Goal: Transaction & Acquisition: Purchase product/service

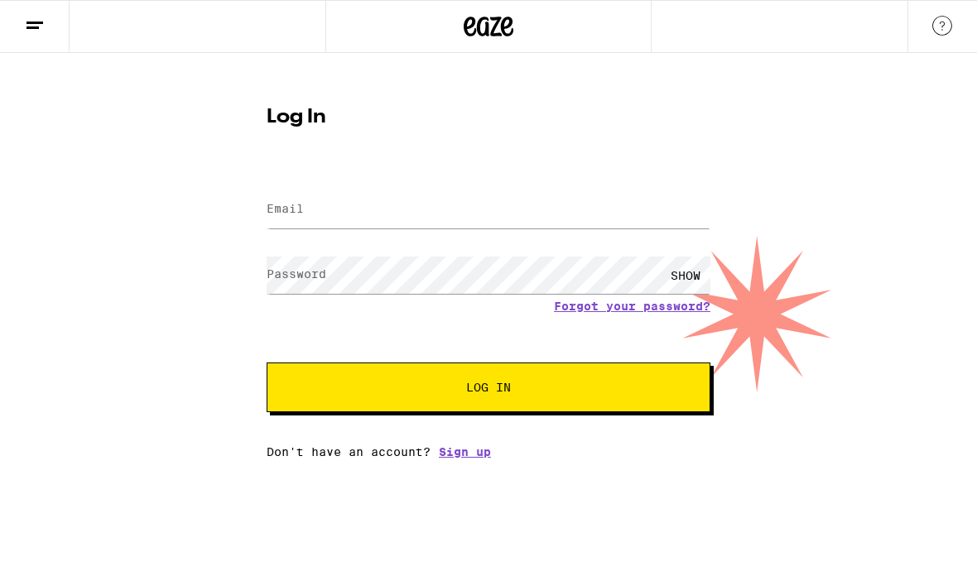
click at [476, 188] on div at bounding box center [488, 209] width 444 height 49
click at [346, 209] on input "Email" at bounding box center [488, 209] width 444 height 37
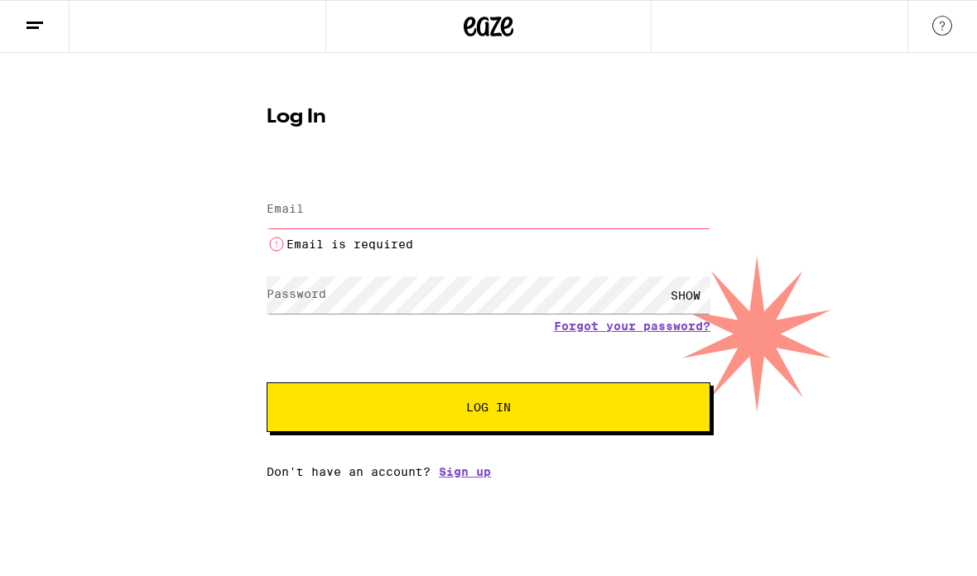
type input "[EMAIL_ADDRESS][DOMAIN_NAME]"
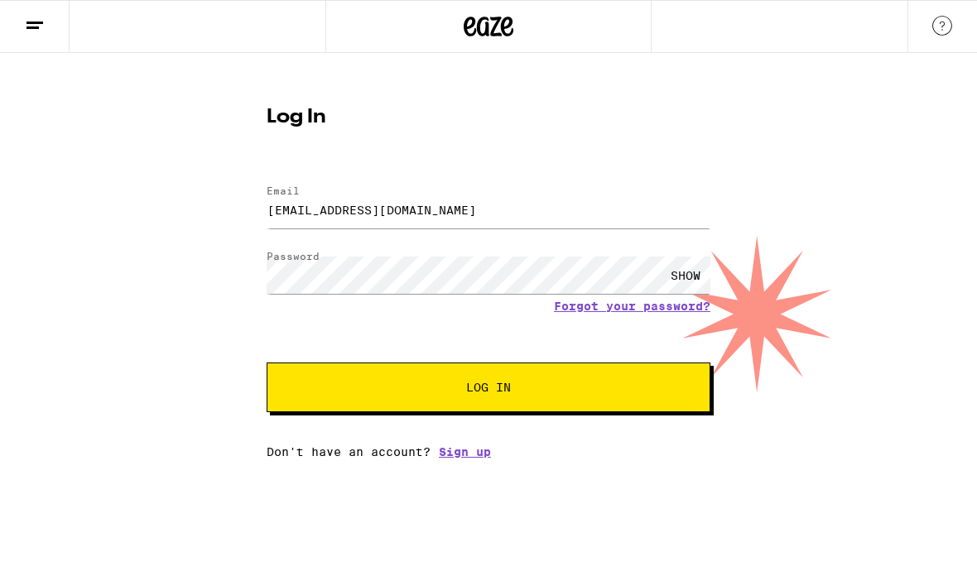
click at [522, 383] on button "Log In" at bounding box center [488, 387] width 444 height 50
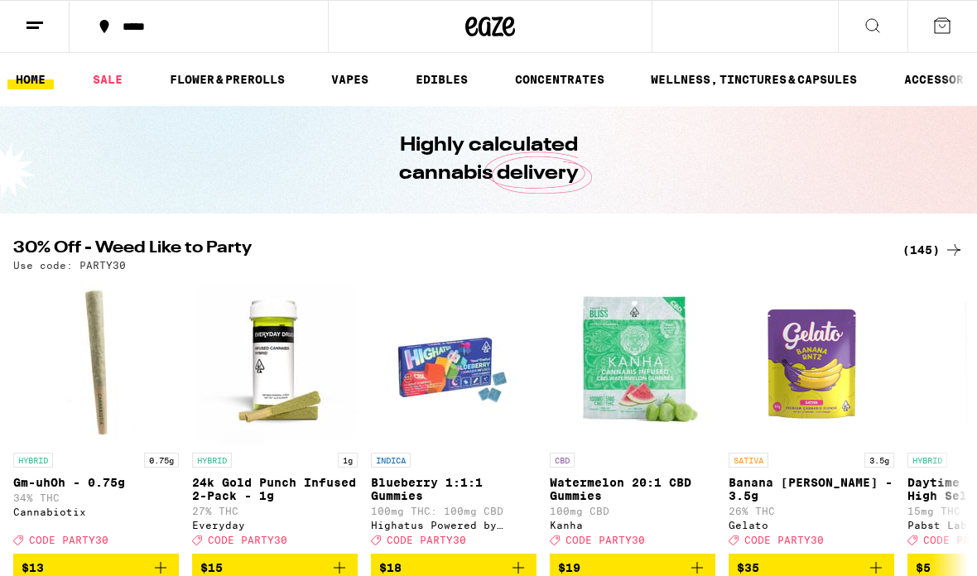
click at [30, 25] on icon at bounding box center [35, 26] width 20 height 20
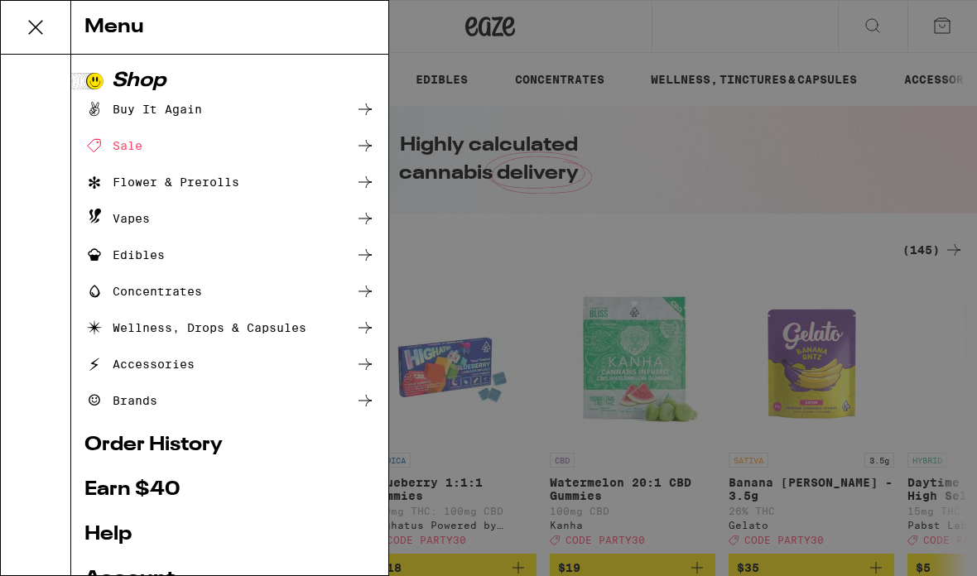
click at [138, 335] on div "Wellness, Drops & Capsules" at bounding box center [195, 328] width 222 height 20
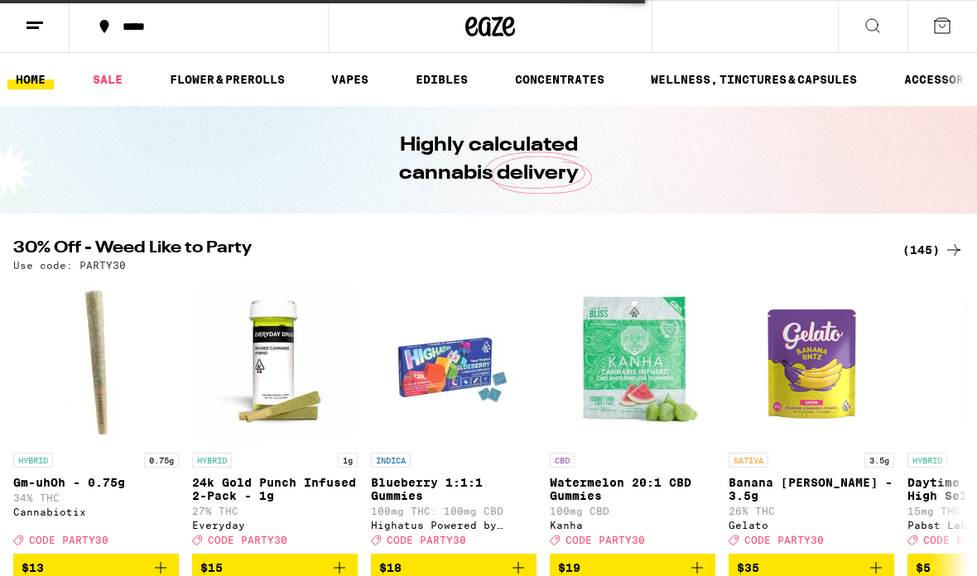
click at [36, 33] on icon at bounding box center [35, 26] width 20 height 20
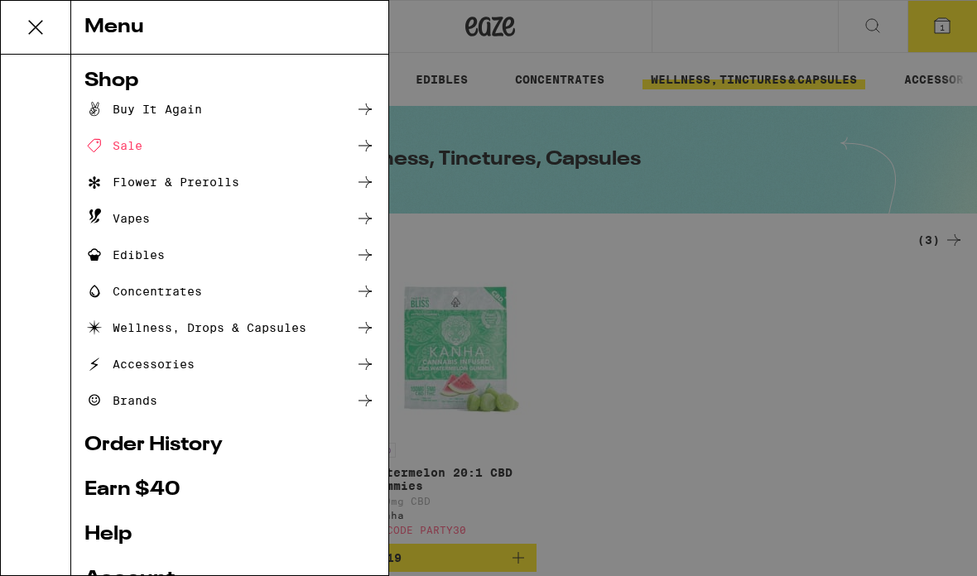
click at [120, 262] on div "Edibles" at bounding box center [124, 255] width 80 height 20
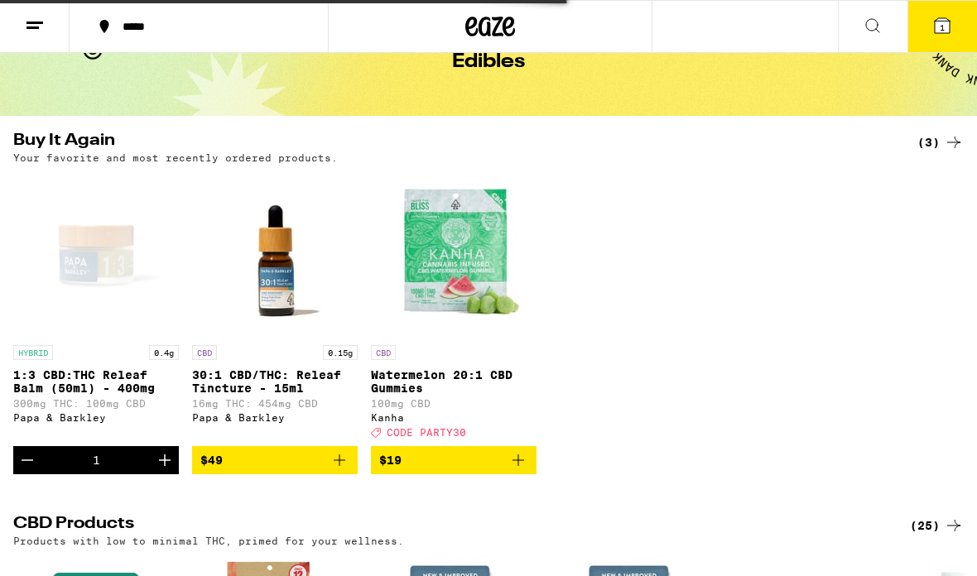
scroll to position [100, 0]
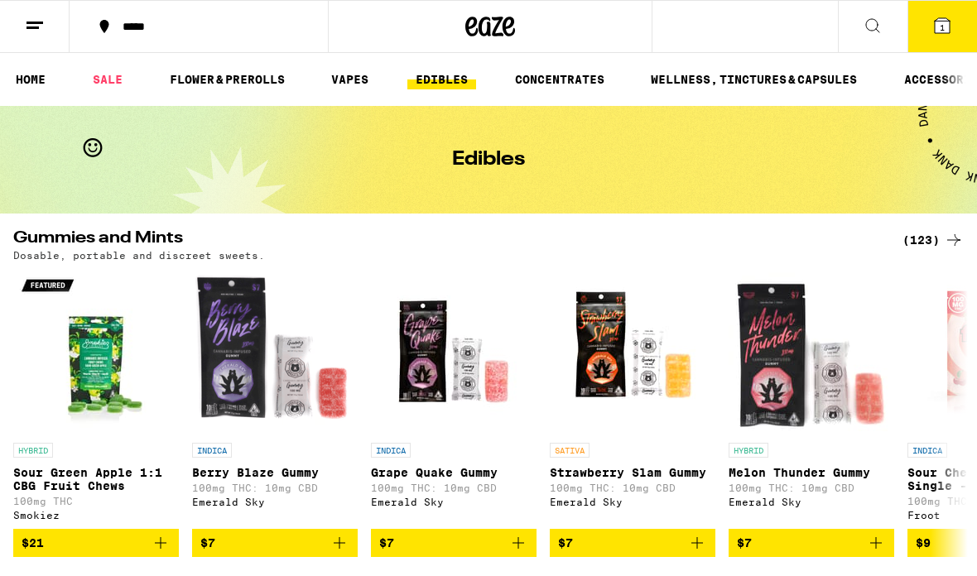
click at [943, 23] on span "1" at bounding box center [941, 27] width 5 height 10
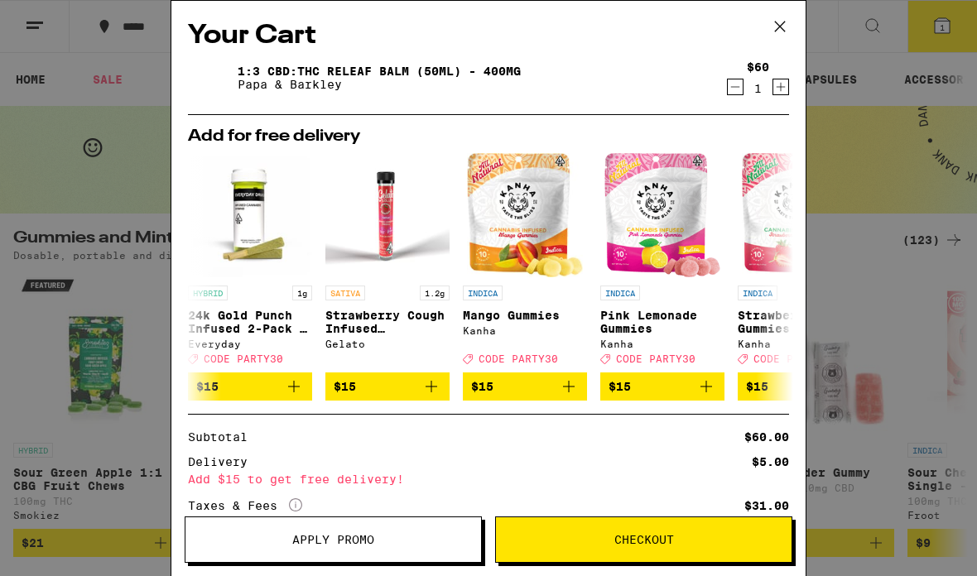
click at [735, 87] on icon "Decrement" at bounding box center [735, 87] width 9 height 0
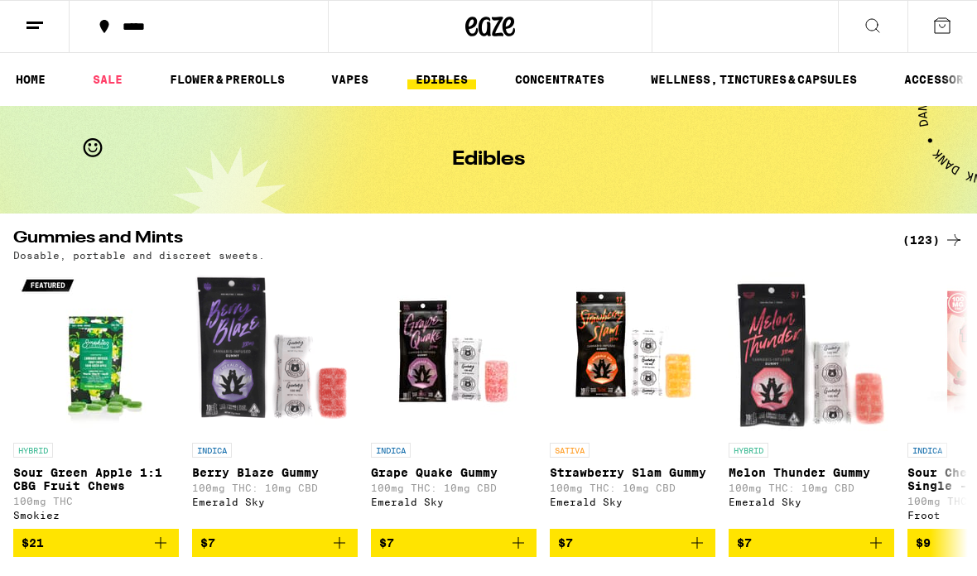
click at [944, 30] on icon at bounding box center [942, 26] width 20 height 20
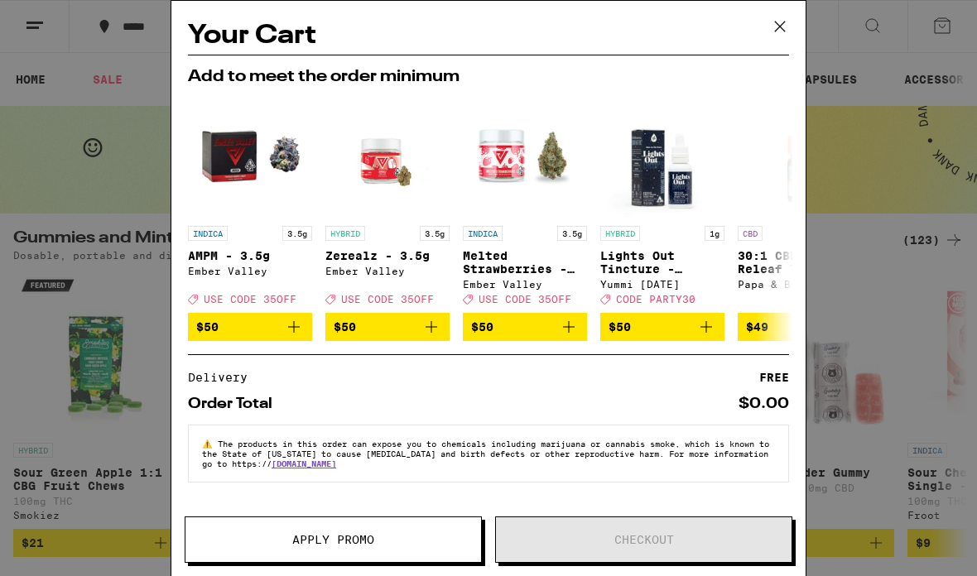
click at [36, 130] on div "Your Cart Add to meet the order minimum INDICA 3.5g AMPM - 3.5g Ember Valley De…" at bounding box center [488, 288] width 977 height 576
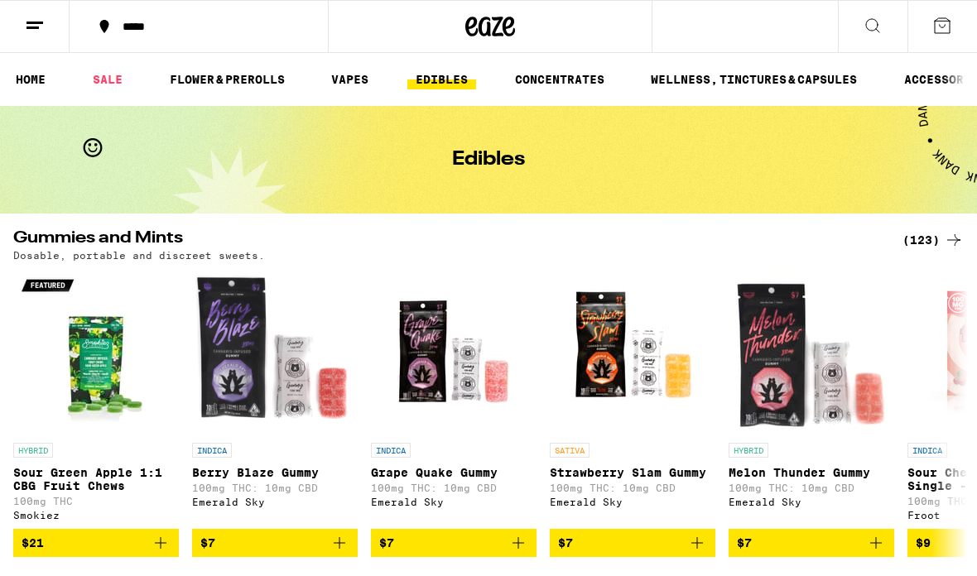
click at [47, 60] on ul "HOME SALE FLOWER & PREROLLS VAPES EDIBLES CONCENTRATES WELLNESS, TINCTURES & CA…" at bounding box center [488, 79] width 977 height 53
click at [32, 29] on icon at bounding box center [35, 26] width 20 height 20
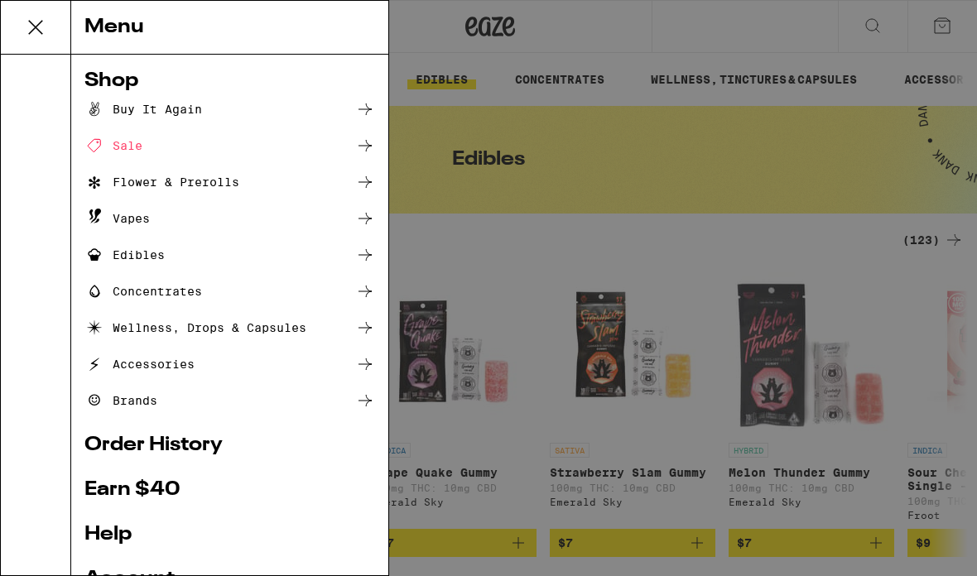
click at [132, 445] on link "Order History" at bounding box center [229, 445] width 290 height 20
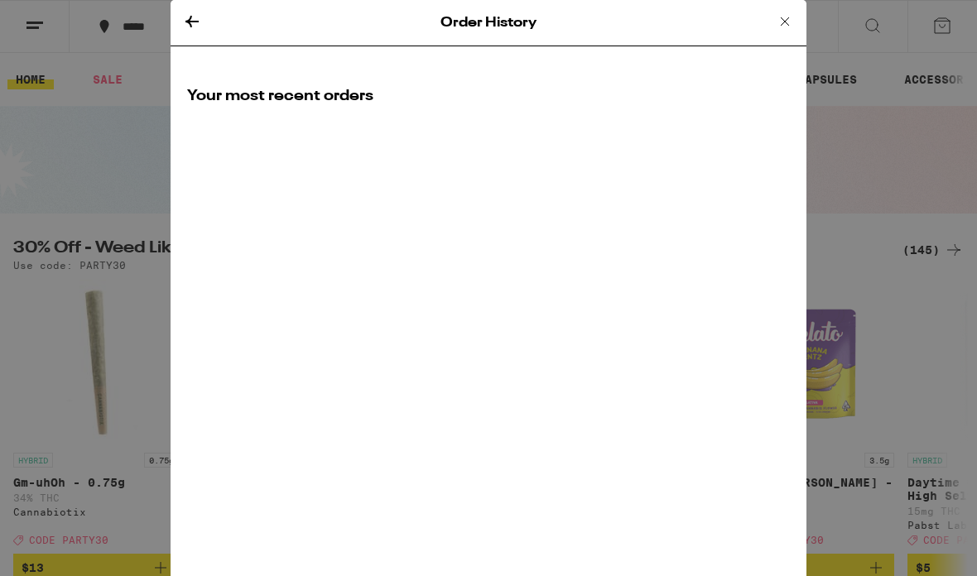
click at [195, 24] on icon at bounding box center [192, 22] width 20 height 20
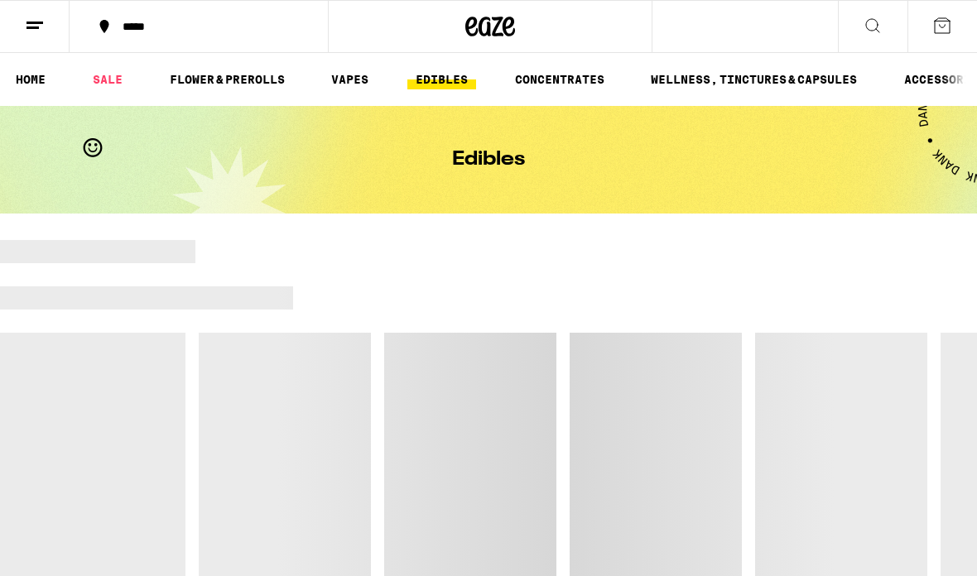
click at [789, 26] on div "*****" at bounding box center [488, 26] width 977 height 53
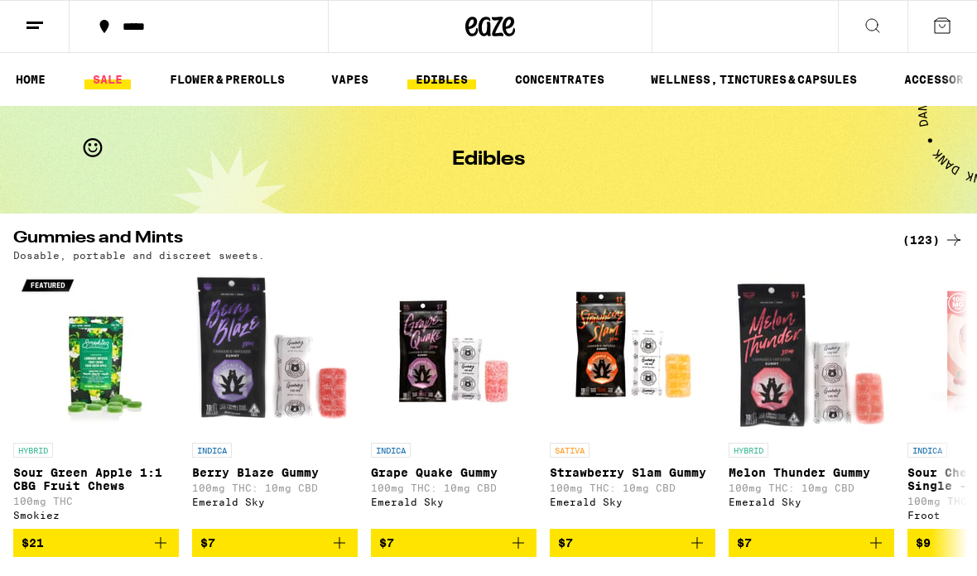
click at [103, 84] on link "SALE" at bounding box center [107, 80] width 46 height 20
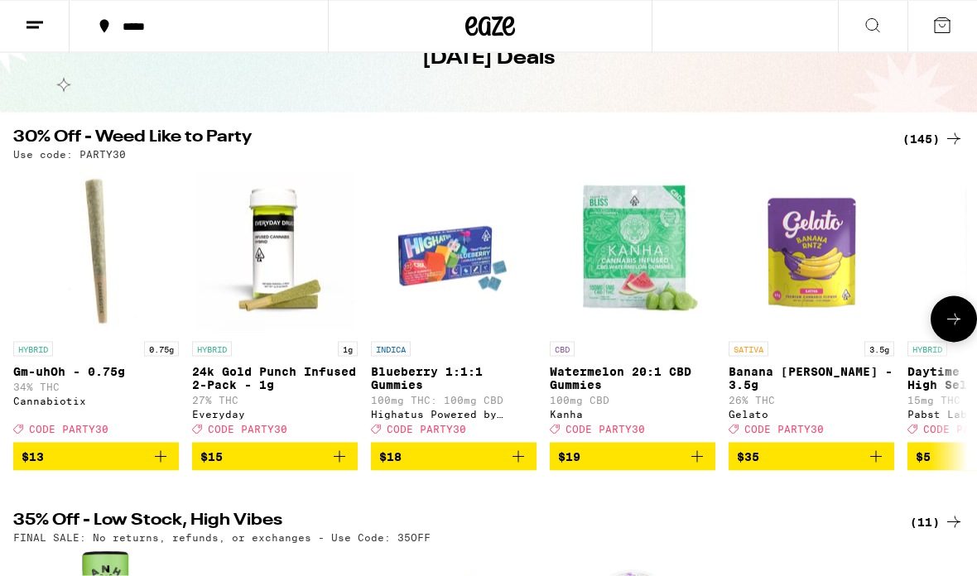
scroll to position [102, 0]
click at [633, 377] on p "Watermelon 20:1 CBD Gummies" at bounding box center [632, 377] width 166 height 26
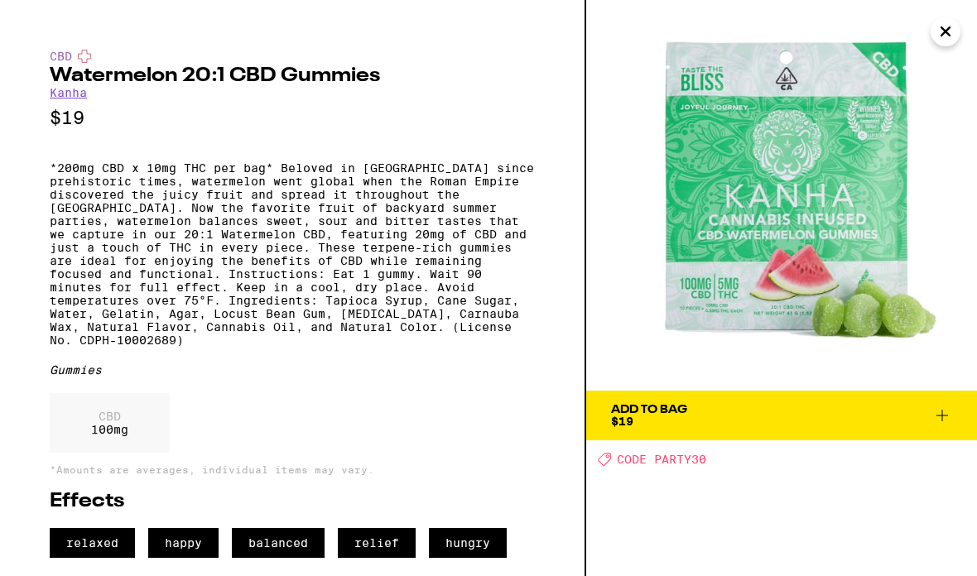
click at [928, 414] on span "Add To Bag $19" at bounding box center [781, 415] width 341 height 23
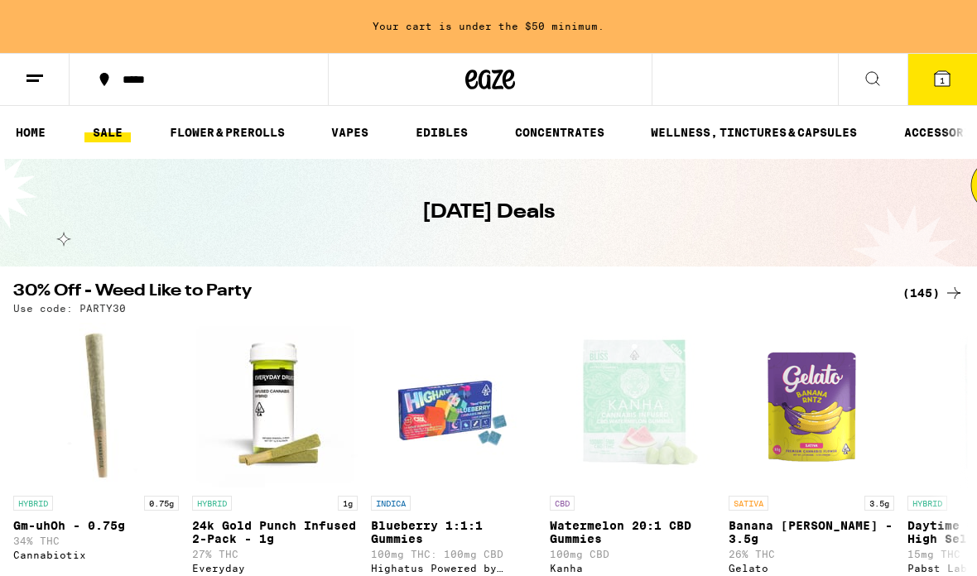
click at [33, 78] on icon at bounding box center [35, 79] width 20 height 20
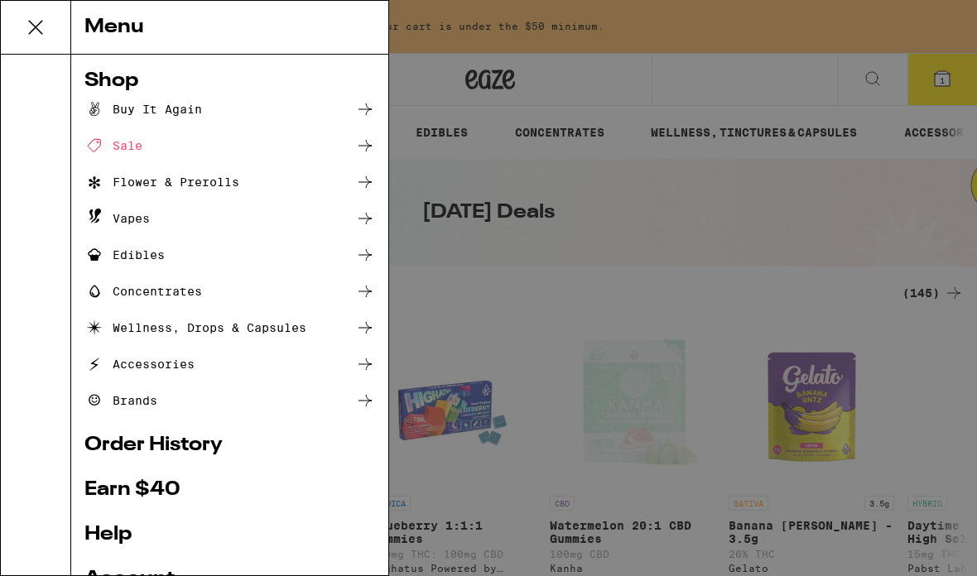
click at [146, 331] on div "Wellness, Drops & Capsules" at bounding box center [195, 328] width 222 height 20
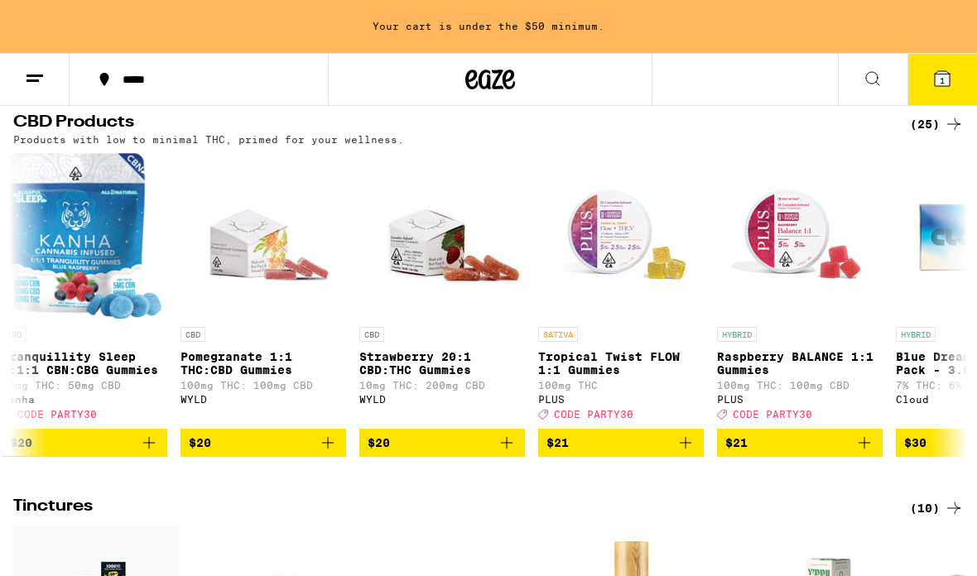
scroll to position [0, 1798]
click at [506, 453] on icon "Add to bag" at bounding box center [507, 443] width 20 height 20
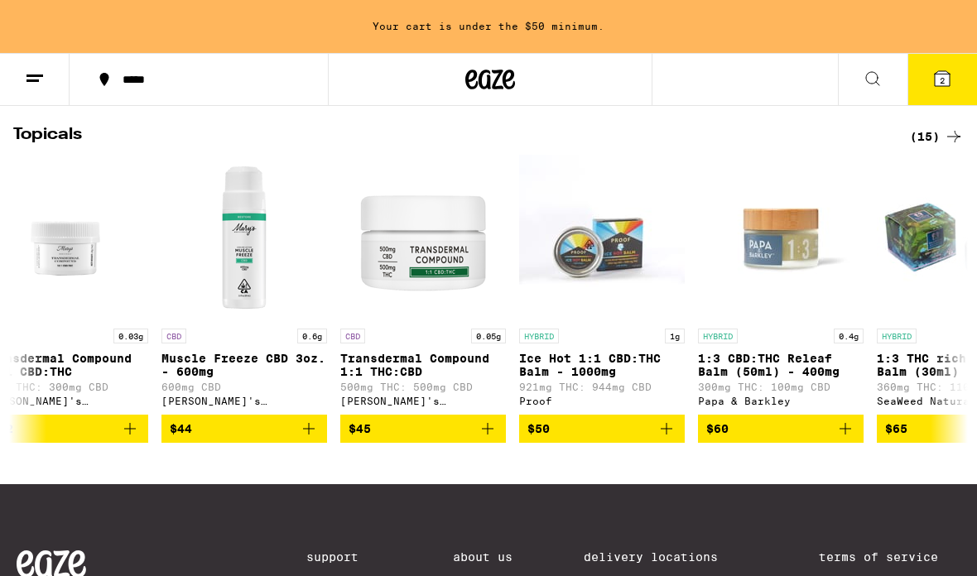
scroll to position [0, 1464]
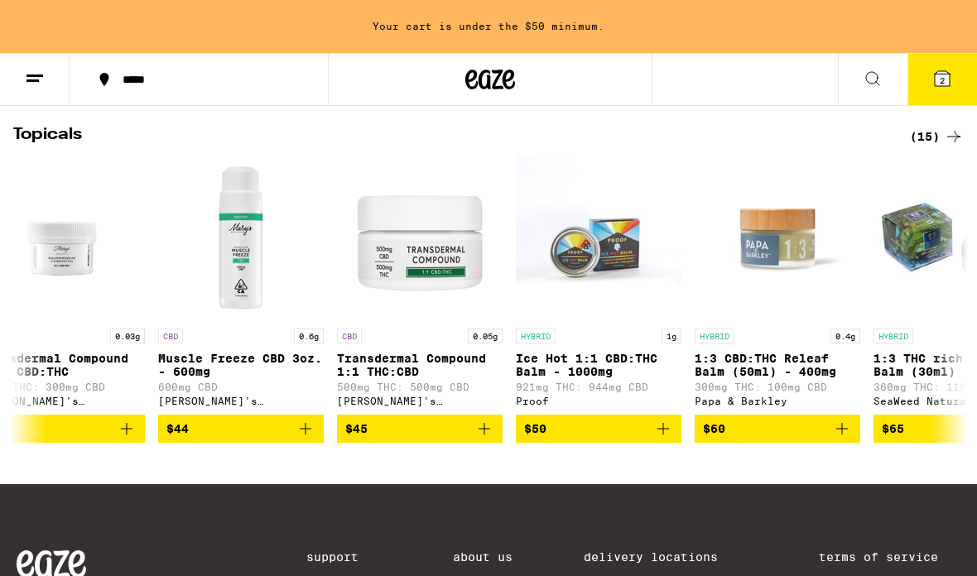
click at [285, 439] on span "$44" at bounding box center [240, 429] width 149 height 20
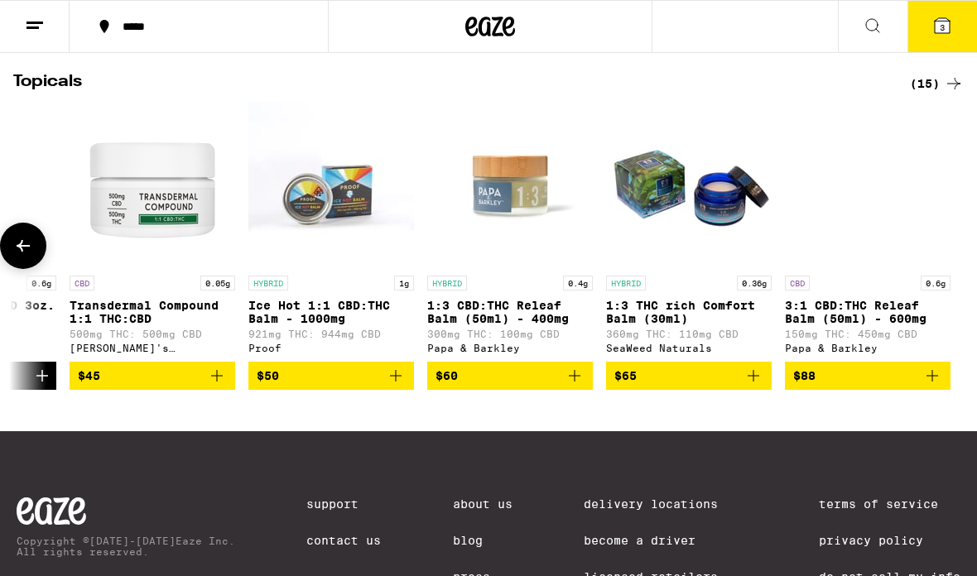
scroll to position [1, 1731]
click at [948, 23] on icon at bounding box center [941, 25] width 15 height 15
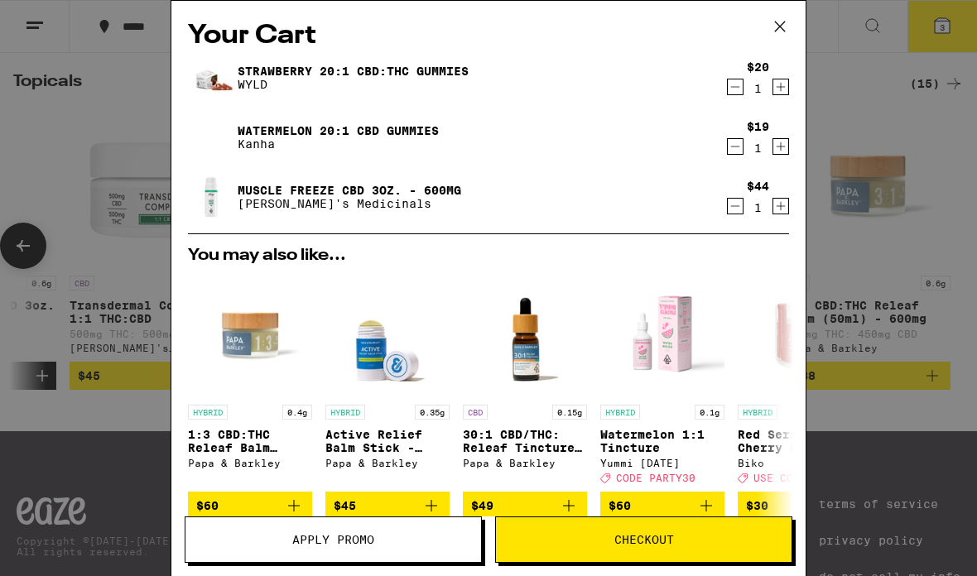
click at [653, 540] on span "Checkout" at bounding box center [644, 540] width 60 height 12
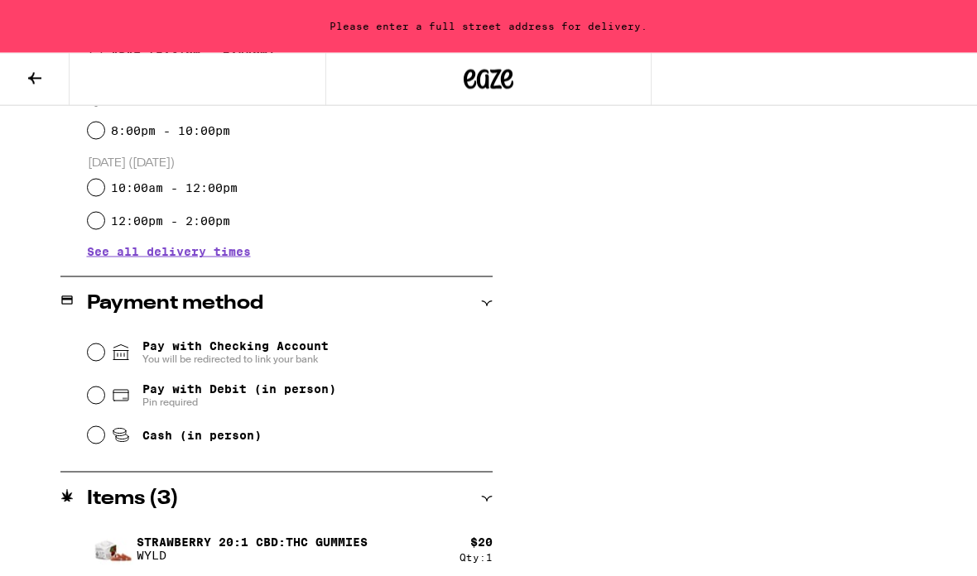
scroll to position [550, 0]
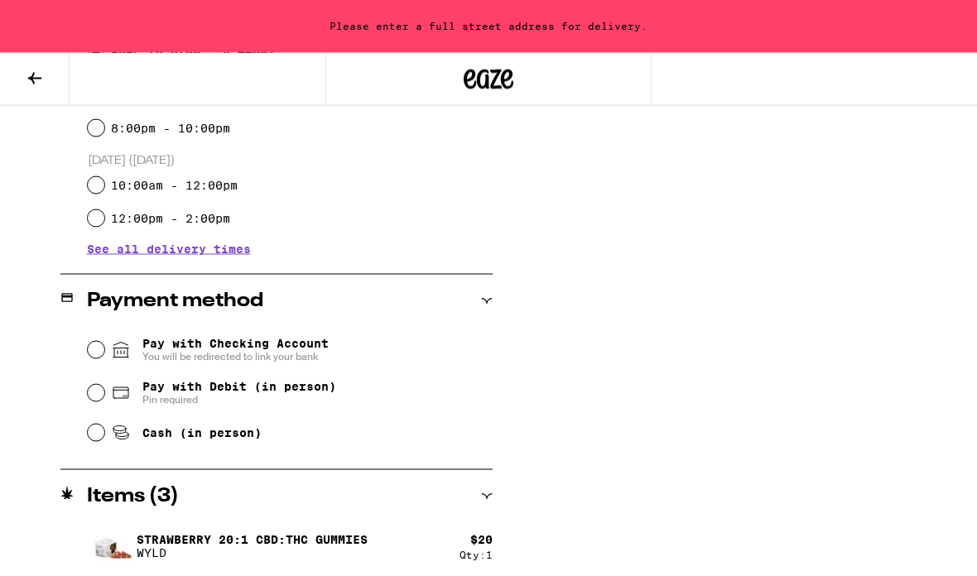
click at [91, 438] on input "Cash (in person)" at bounding box center [96, 433] width 17 height 17
radio input "true"
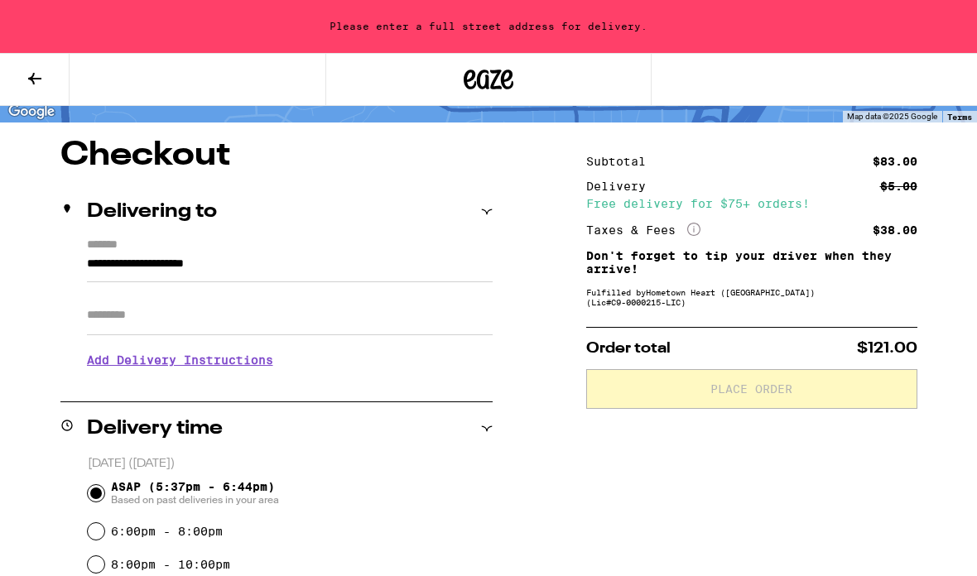
scroll to position [93, 0]
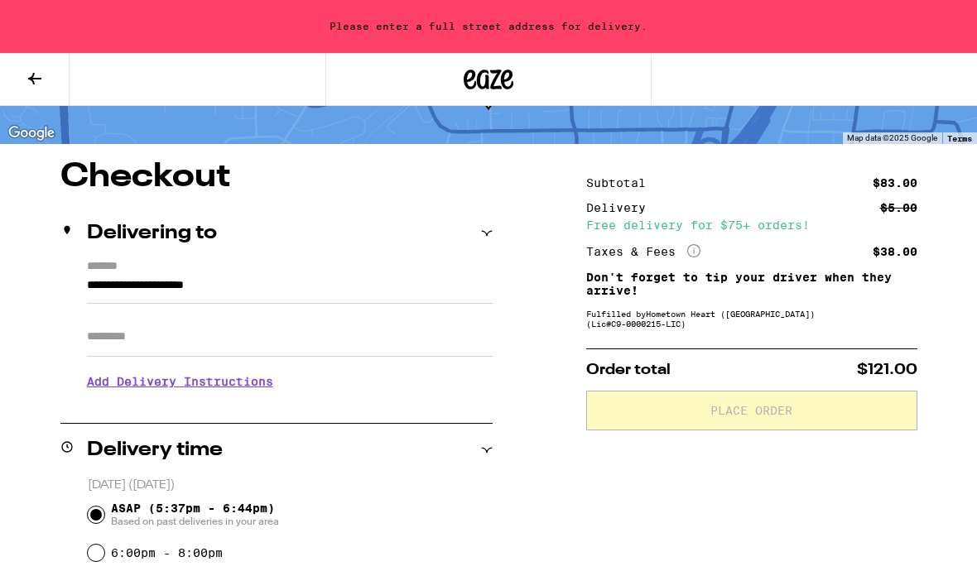
click at [137, 276] on input "**********" at bounding box center [289, 290] width 405 height 28
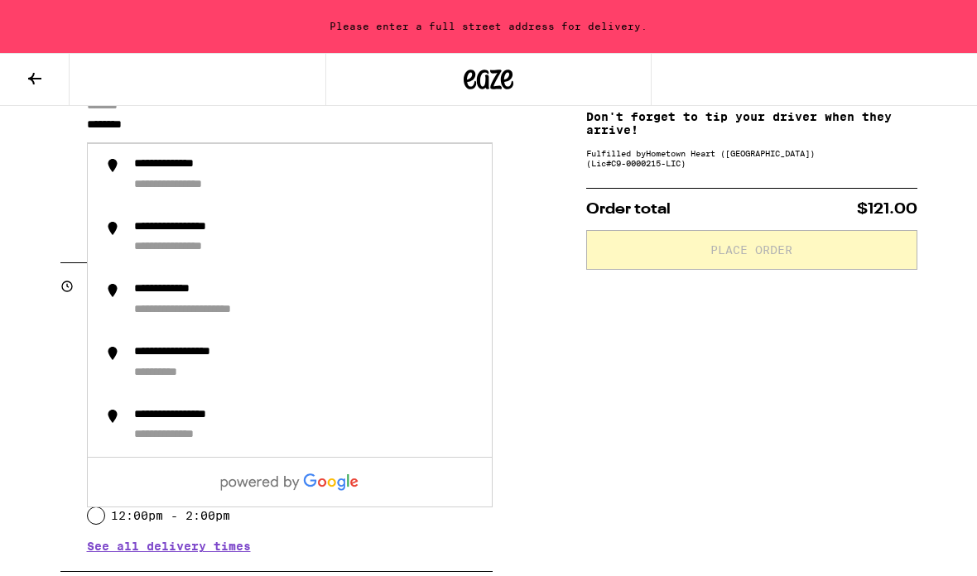
click at [170, 185] on div "**********" at bounding box center [194, 186] width 120 height 16
type input "**********"
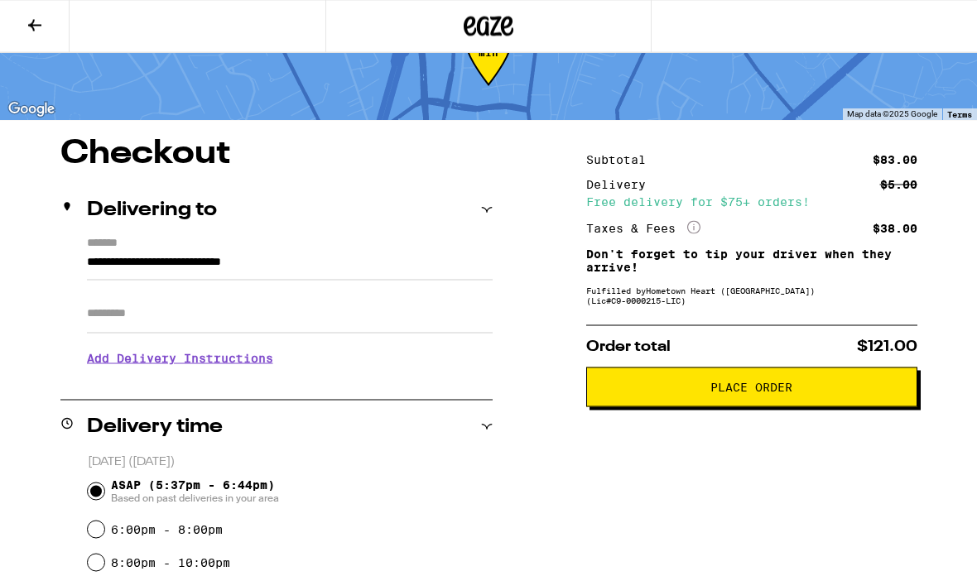
scroll to position [0, 0]
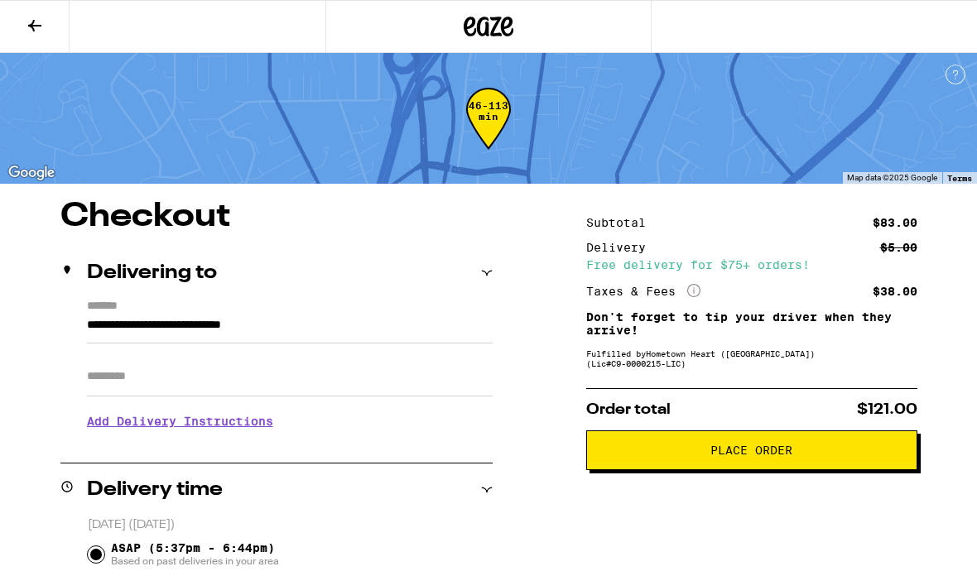
click at [720, 367] on div "Fulfilled by Hometown Heart ([GEOGRAPHIC_DATA]) (Lic# C9-0000215-LIC )" at bounding box center [751, 358] width 331 height 20
click at [720, 366] on div "Fulfilled by Hometown Heart ([GEOGRAPHIC_DATA]) (Lic# C9-0000215-LIC )" at bounding box center [751, 358] width 331 height 20
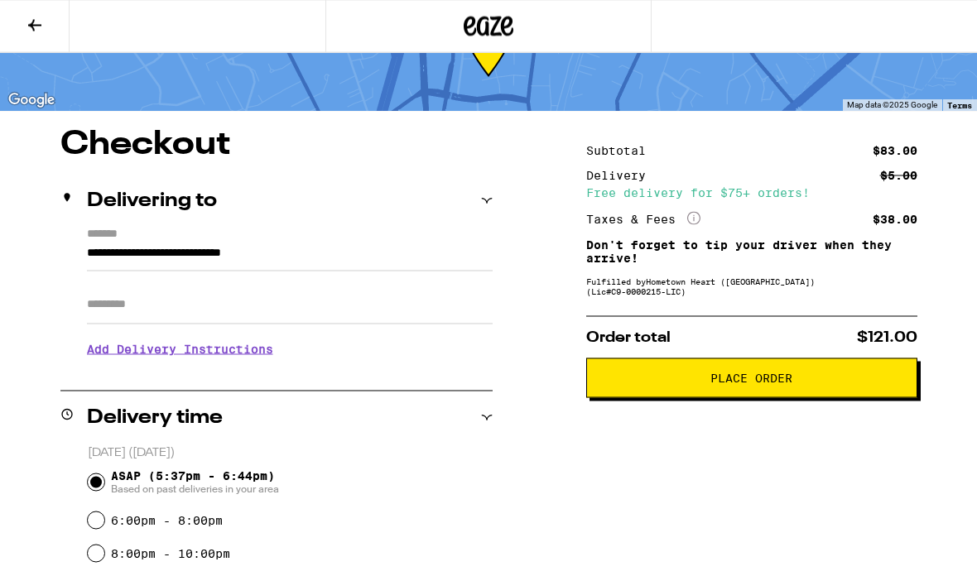
scroll to position [71, 0]
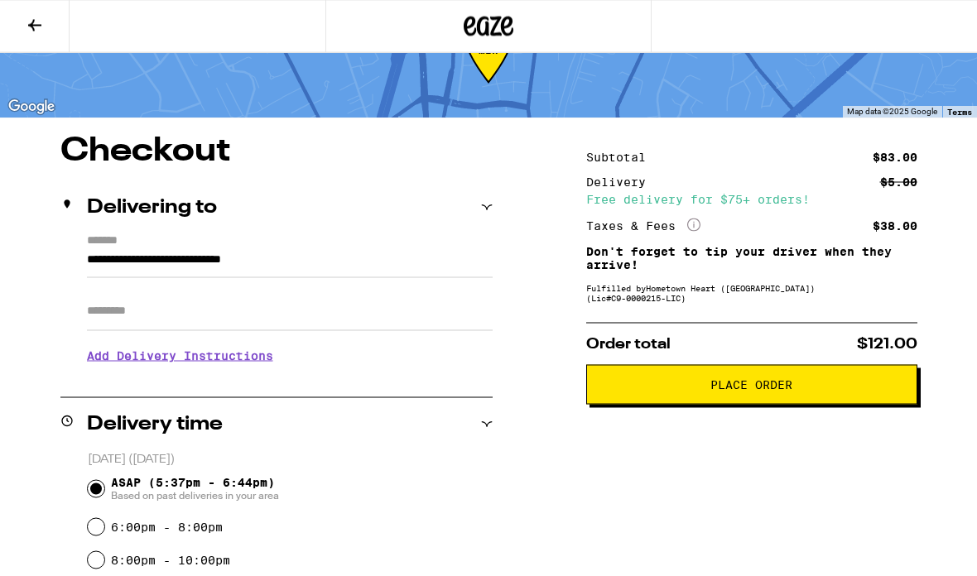
click at [103, 360] on h3 "Add Delivery Instructions" at bounding box center [289, 356] width 405 height 38
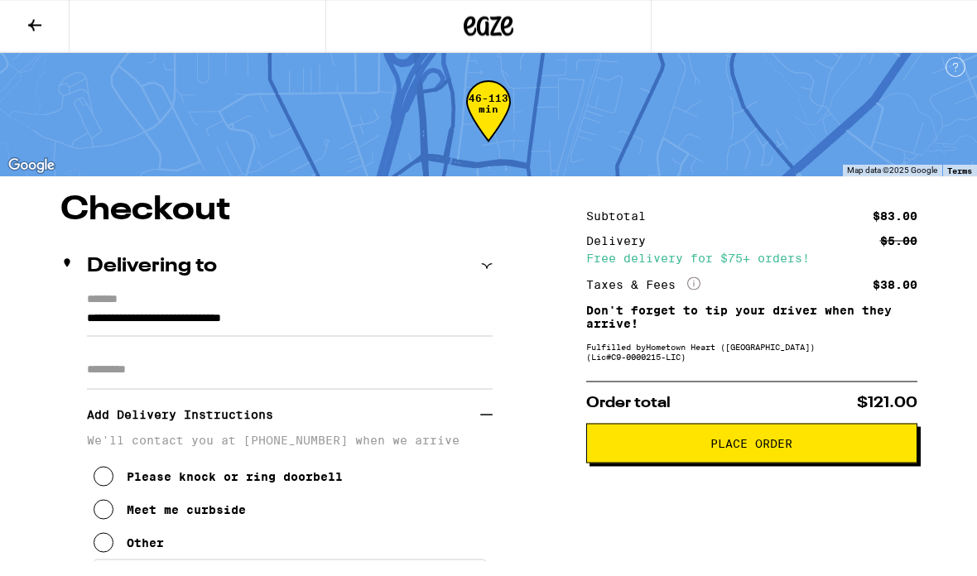
scroll to position [0, 0]
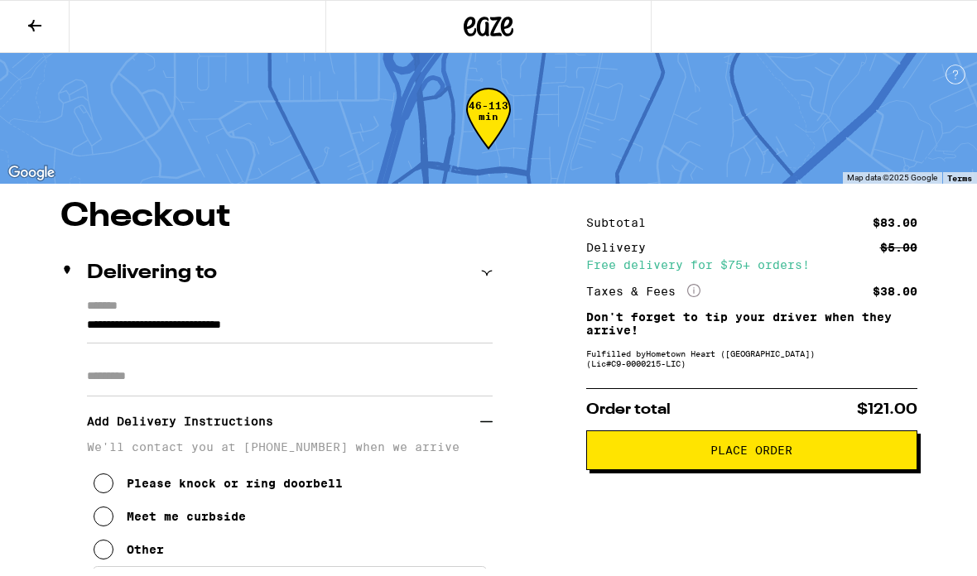
click at [35, 26] on icon at bounding box center [34, 26] width 13 height 12
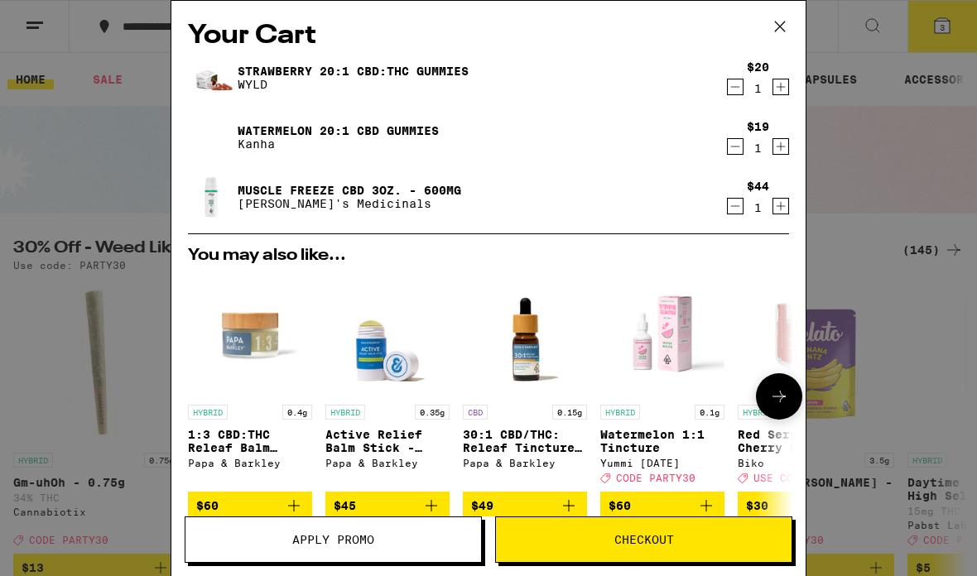
click at [301, 539] on span "Apply Promo" at bounding box center [333, 540] width 82 height 12
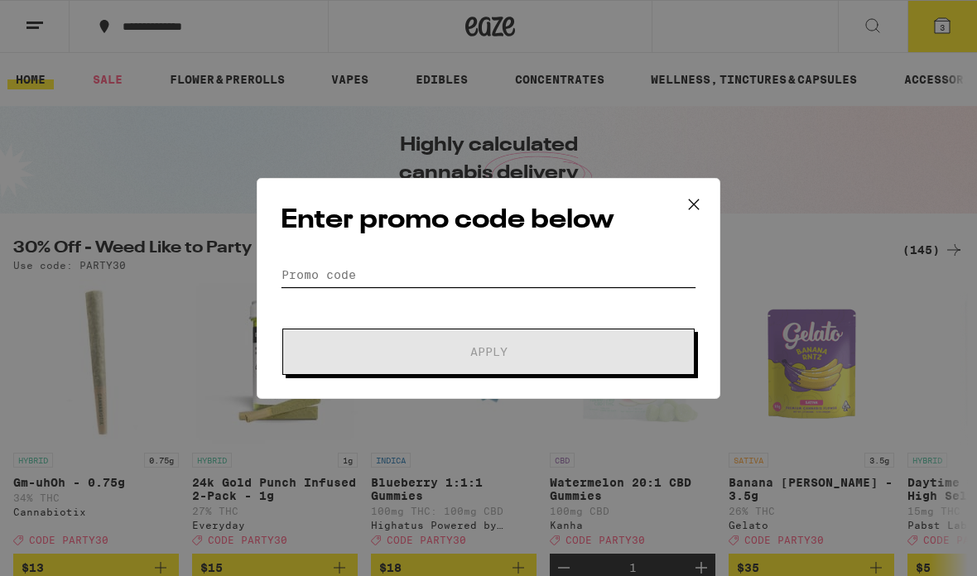
click at [320, 273] on input "Promo Code" at bounding box center [488, 274] width 415 height 25
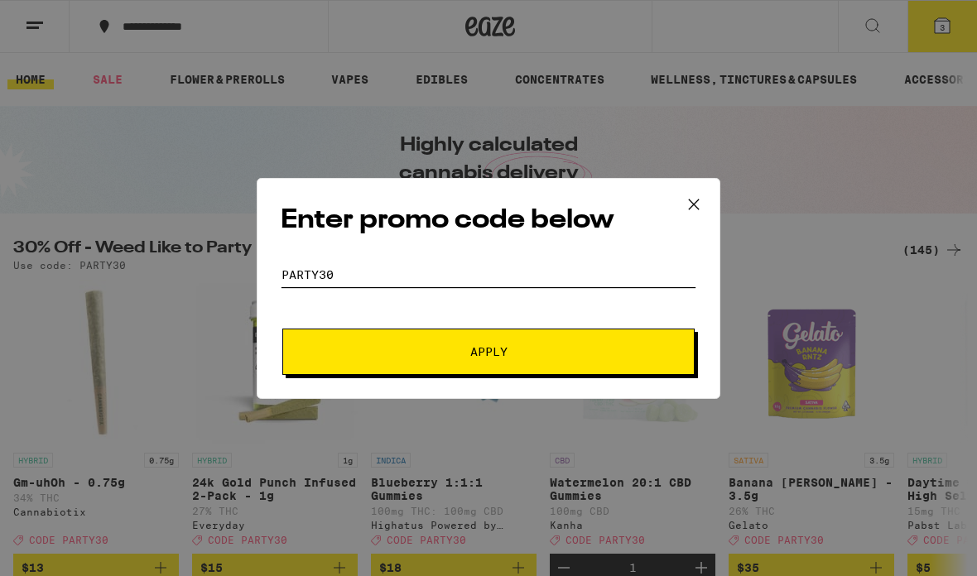
type input "Party30"
click at [415, 358] on span "Apply" at bounding box center [488, 352] width 298 height 12
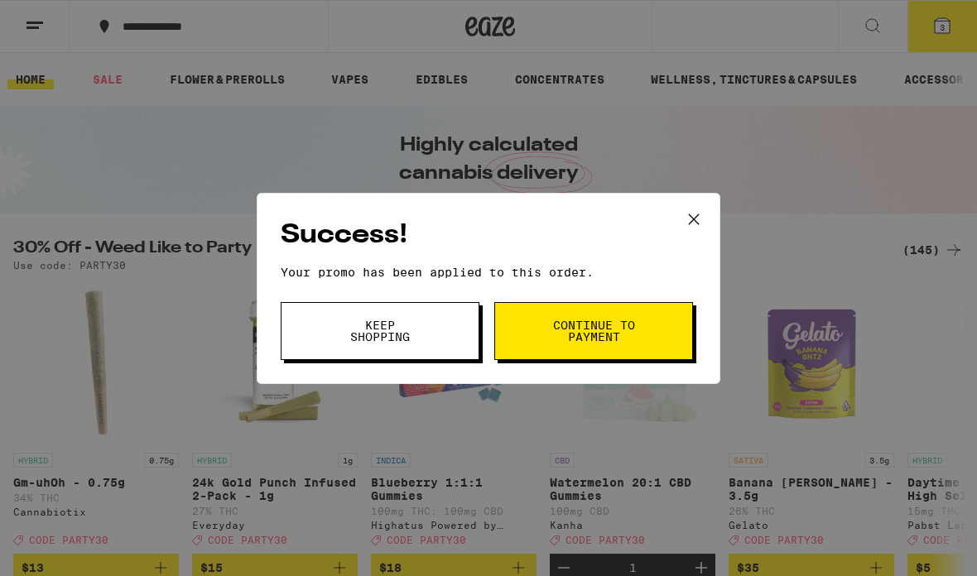
click at [604, 335] on span "Continue to payment" at bounding box center [593, 330] width 84 height 23
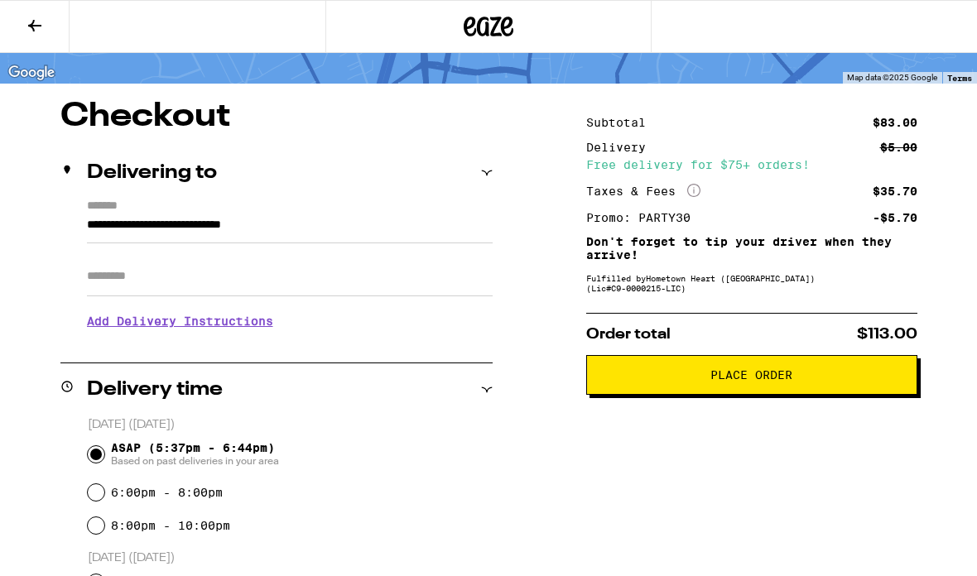
scroll to position [101, 0]
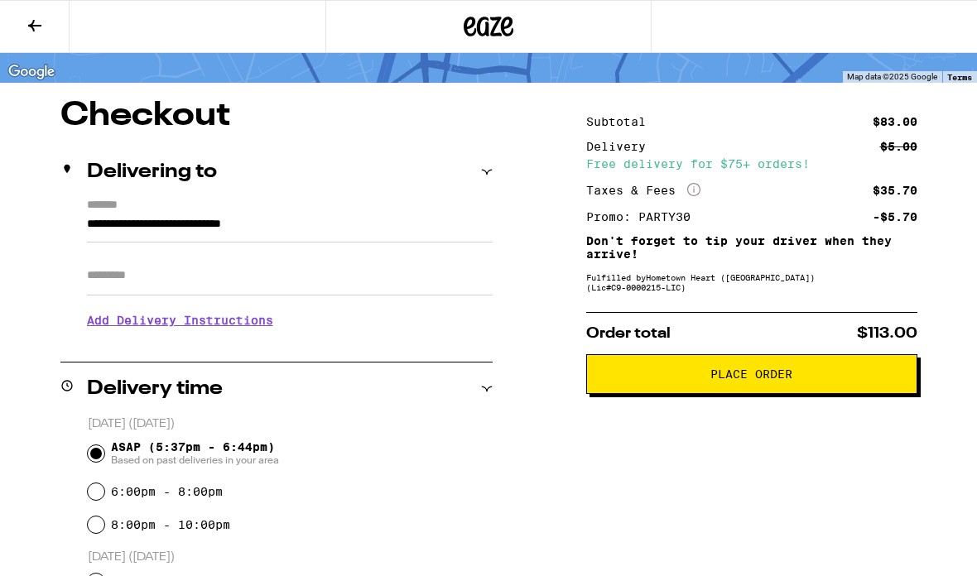
click at [765, 380] on span "Place Order" at bounding box center [751, 374] width 82 height 12
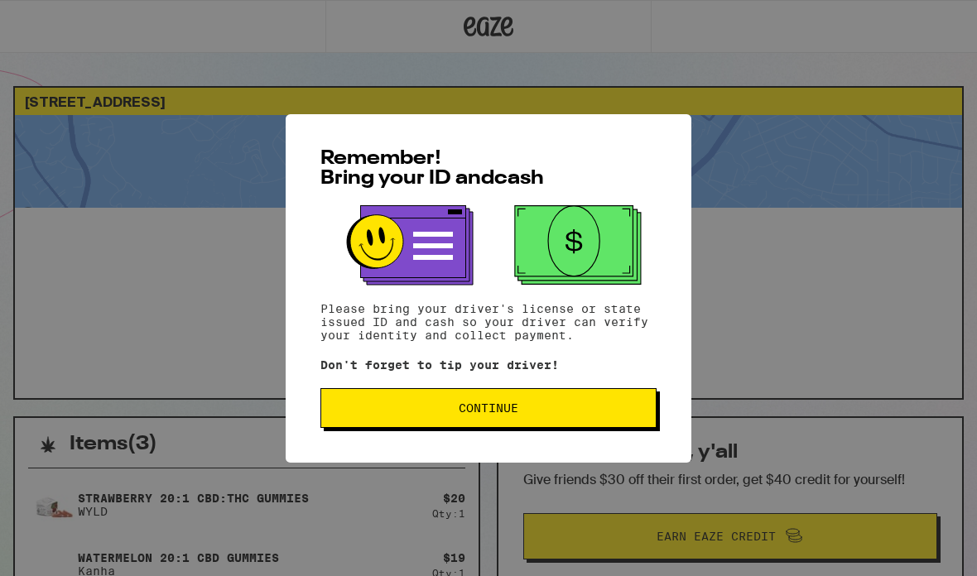
click at [512, 414] on span "Continue" at bounding box center [488, 408] width 60 height 12
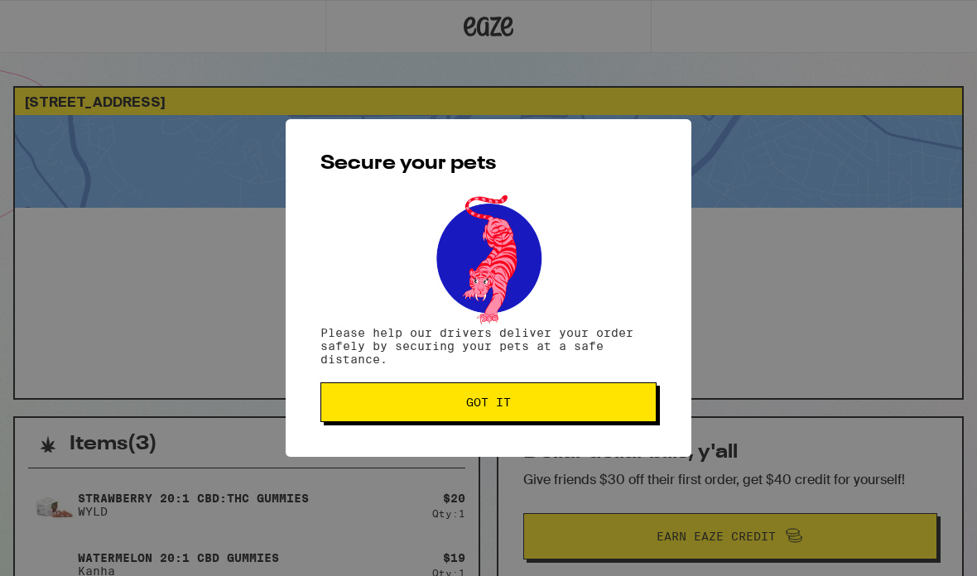
click at [519, 412] on button "Got it" at bounding box center [488, 402] width 336 height 40
